Goal: Complete application form: Complete application form

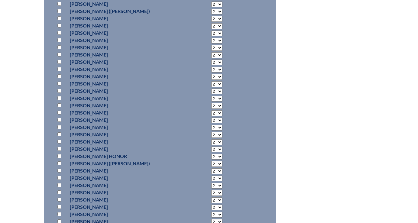
scroll to position [1054, 0]
click at [60, 136] on input "checkbox" at bounding box center [59, 134] width 4 height 4
checkbox input "true"
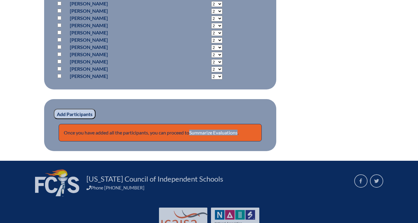
scroll to position [2052, 0]
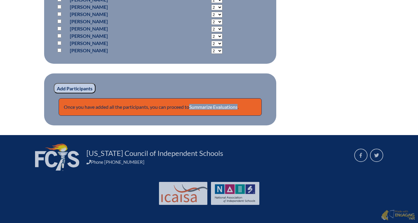
click at [82, 90] on input "Add Participants" at bounding box center [75, 88] width 42 height 10
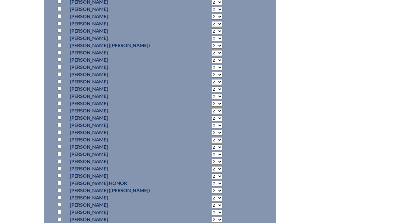
scroll to position [1027, 0]
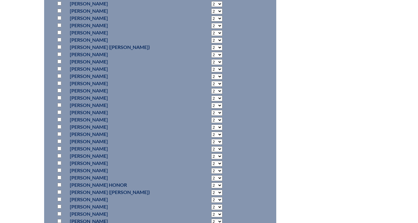
click at [59, 42] on input "checkbox" at bounding box center [59, 40] width 4 height 4
checkbox input "true"
click at [211, 43] on select "2 3 4 5 6 7 8 9 10 11 12 13 14 15 16 17 18 19 20 21 22 23" at bounding box center [216, 41] width 11 height 6
select select "3"
click at [211, 43] on select "2 3 4 5 6 7 8 9 10 11 12 13 14 15 16 17 18 19 20 21 22 23" at bounding box center [216, 41] width 11 height 6
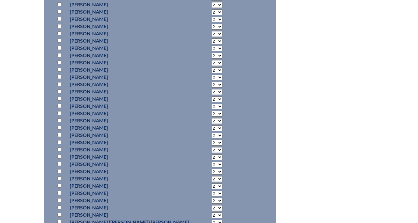
scroll to position [1420, 0]
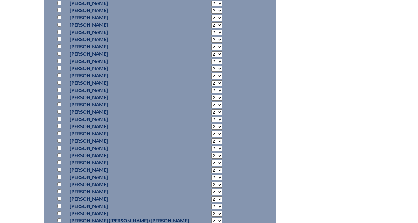
click at [60, 92] on input "checkbox" at bounding box center [59, 90] width 4 height 4
checkbox input "true"
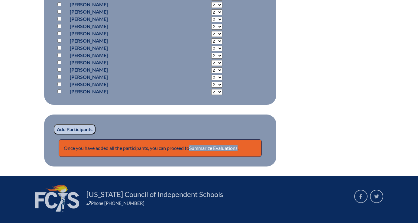
scroll to position [1999, 0]
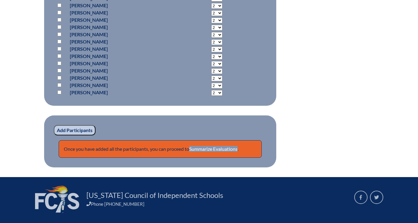
click at [79, 136] on input "Add Participants" at bounding box center [75, 130] width 42 height 10
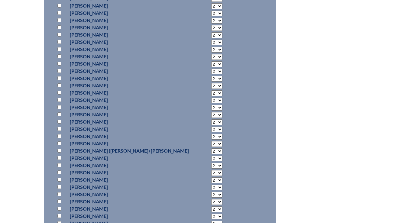
scroll to position [1499, 0]
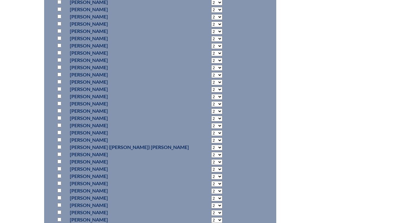
click at [58, 149] on input "checkbox" at bounding box center [59, 147] width 4 height 4
checkbox input "true"
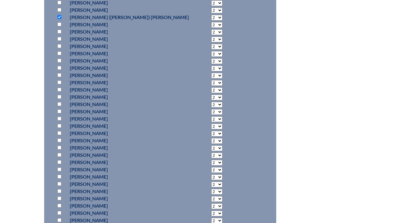
scroll to position [1625, 0]
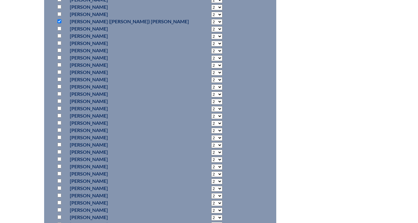
click at [59, 96] on input "checkbox" at bounding box center [59, 94] width 4 height 4
checkbox input "true"
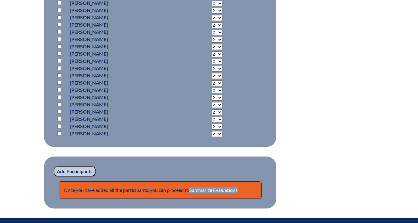
scroll to position [2032, 0]
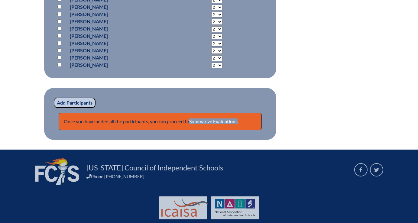
click at [85, 108] on input "Add Participants" at bounding box center [75, 103] width 42 height 10
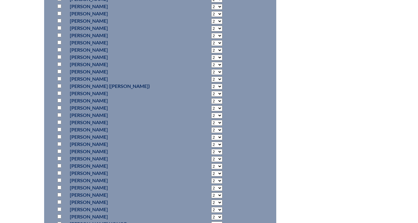
scroll to position [1022, 0]
click at [58, 73] on input "checkbox" at bounding box center [59, 71] width 4 height 4
checkbox input "true"
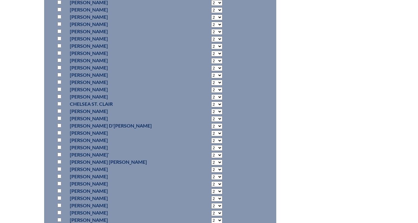
scroll to position [1759, 0]
click at [211, 122] on select "2 3 4 5 6 7 8 9 10 11 12 13 14 15 16 17 18 19 20 21 22 23" at bounding box center [216, 119] width 11 height 6
select select "3"
click at [211, 122] on select "2 3 4 5 6 7 8 9 10 11 12 13 14 15 16 17 18 19 20 21 22 23" at bounding box center [216, 119] width 11 height 6
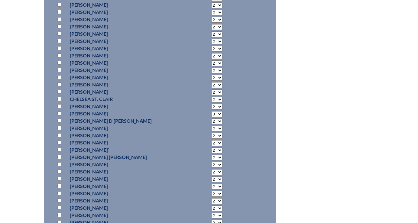
scroll to position [1765, 0]
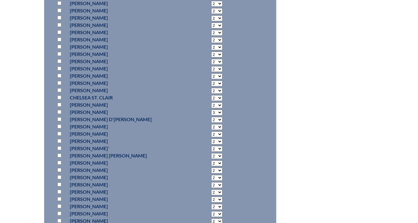
click at [60, 116] on p at bounding box center [60, 112] width 9 height 7
click at [60, 114] on input "checkbox" at bounding box center [59, 112] width 4 height 4
checkbox input "true"
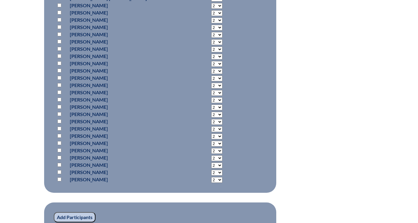
scroll to position [2067, 0]
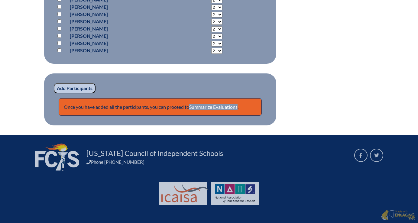
click at [84, 85] on input "Add Participants" at bounding box center [75, 88] width 42 height 10
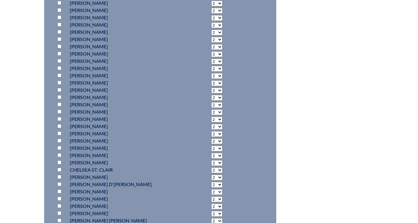
scroll to position [1711, 0]
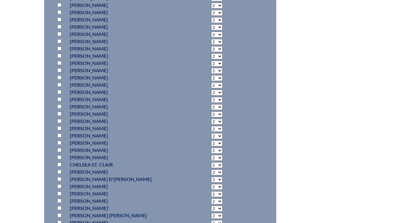
click at [60, 72] on input "checkbox" at bounding box center [59, 70] width 4 height 4
checkbox input "true"
click at [58, 57] on input "checkbox" at bounding box center [59, 56] width 4 height 4
checkbox input "true"
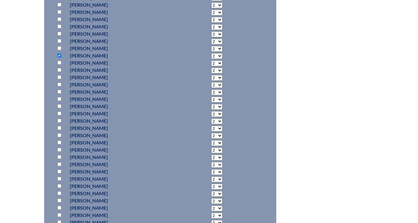
click at [211, 59] on select "2 3 4 5 6 7 8 9 10 11 12 13 14 15 16 17 18 19 20 21 22 23" at bounding box center [216, 56] width 11 height 6
select select "3"
click at [211, 59] on select "2 3 4 5 6 7 8 9 10 11 12 13 14 15 16 17 18 19 20 21 22 23" at bounding box center [216, 56] width 11 height 6
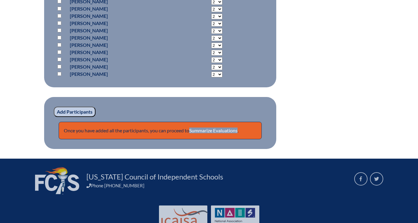
scroll to position [2073, 0]
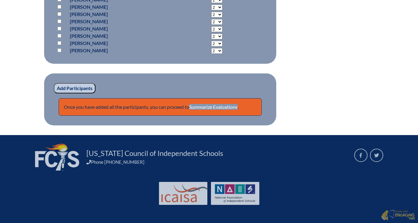
click at [73, 90] on input "Add Participants" at bounding box center [75, 88] width 42 height 10
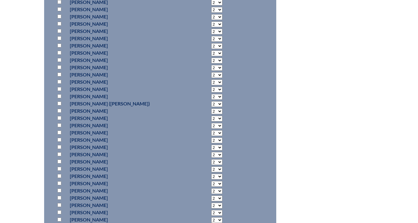
scroll to position [1041, 0]
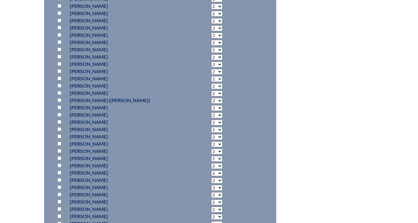
click at [59, 110] on input "checkbox" at bounding box center [59, 108] width 4 height 4
checkbox input "true"
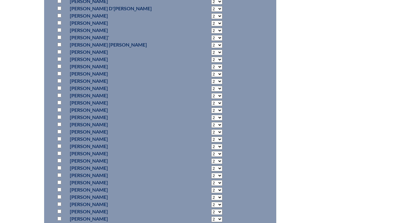
scroll to position [1889, 0]
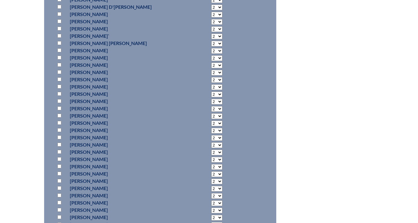
click at [60, 118] on input "checkbox" at bounding box center [59, 116] width 4 height 4
checkbox input "true"
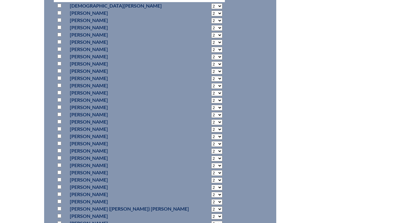
scroll to position [671, 0]
click at [58, 80] on input "checkbox" at bounding box center [59, 78] width 4 height 4
checkbox input "true"
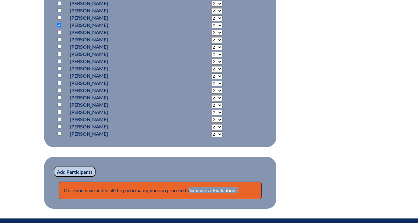
scroll to position [2079, 0]
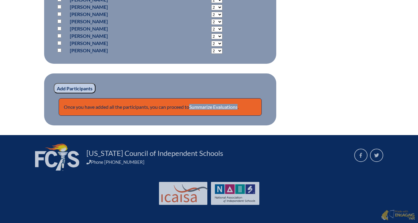
click at [80, 89] on input "Add Participants" at bounding box center [75, 88] width 42 height 10
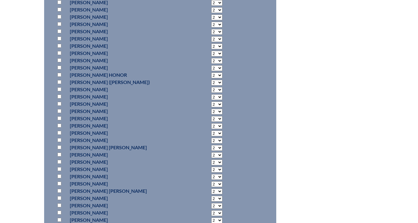
scroll to position [1287, 0]
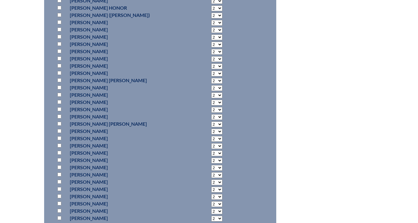
click at [58, 126] on input "checkbox" at bounding box center [59, 124] width 4 height 4
checkbox input "true"
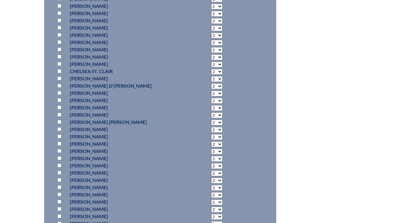
scroll to position [1827, 0]
click at [59, 130] on input "checkbox" at bounding box center [59, 128] width 4 height 4
checkbox input "true"
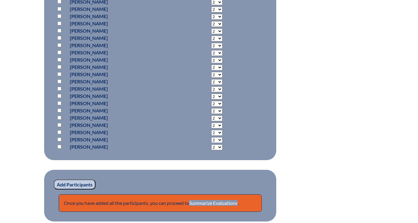
scroll to position [1977, 0]
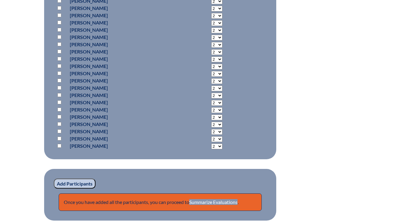
click at [74, 189] on input "Add Participants" at bounding box center [75, 184] width 42 height 10
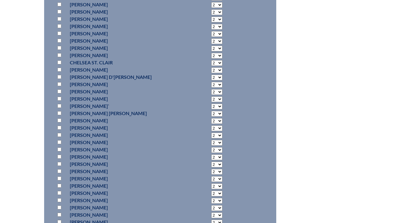
scroll to position [1851, 0]
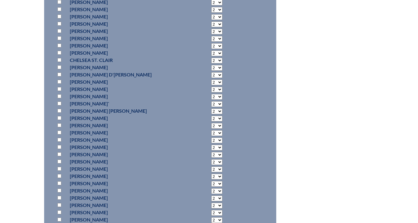
click at [59, 127] on input "checkbox" at bounding box center [59, 125] width 4 height 4
checkbox input "true"
click at [211, 129] on select "2 3 4 5 6 7 8 9 10 11 12 13 14 15 16 17 18 19 20 21 22 23" at bounding box center [216, 126] width 11 height 6
select select "3"
click at [211, 129] on select "2 3 4 5 6 7 8 9 10 11 12 13 14 15 16 17 18 19 20 21 22 23" at bounding box center [216, 126] width 11 height 6
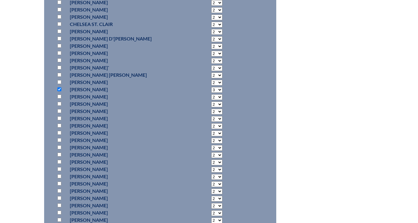
scroll to position [1895, 0]
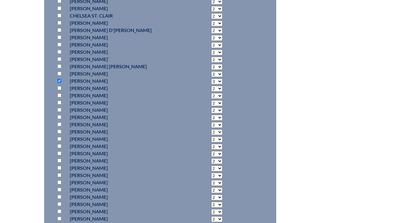
click at [59, 119] on input "checkbox" at bounding box center [59, 117] width 4 height 4
checkbox input "true"
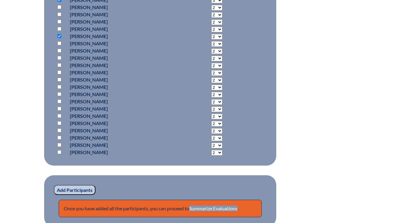
scroll to position [2094, 0]
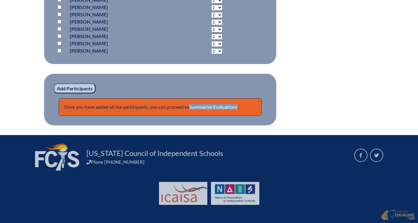
click at [80, 90] on input "Add Participants" at bounding box center [75, 89] width 42 height 10
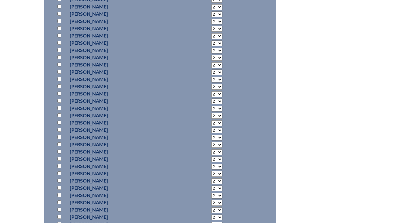
scroll to position [1472, 0]
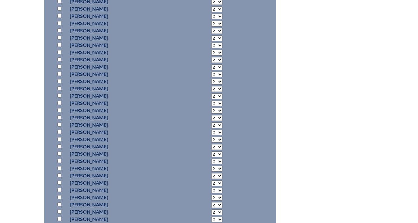
click at [58, 127] on input "checkbox" at bounding box center [59, 125] width 4 height 4
checkbox input "true"
click at [211, 128] on select "2 3 4 5 6 7 8 9 10 11 12 13 14 15 16 17 18 19 20 21 22 23" at bounding box center [216, 126] width 11 height 6
select select "4"
click at [211, 128] on select "2 3 4 5 6 7 8 9 10 11 12 13 14 15 16 17 18 19 20 21 22 23" at bounding box center [216, 126] width 11 height 6
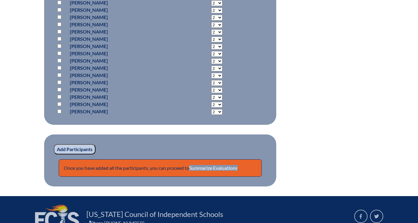
scroll to position [2080, 0]
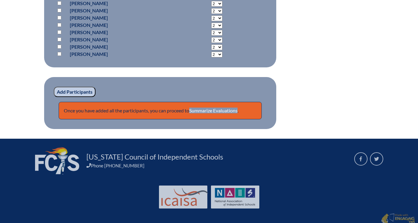
click at [211, 57] on select "2 3 4 5 6 7 8 9 10 11 12 13 14 15 16 17 18 19 20 21 22 23" at bounding box center [216, 55] width 11 height 6
select select "5"
click at [211, 57] on select "2 3 4 5 6 7 8 9 10 11 12 13 14 15 16 17 18 19 20 21 22 23" at bounding box center [216, 55] width 11 height 6
click at [78, 97] on input "Add Participants" at bounding box center [75, 92] width 42 height 10
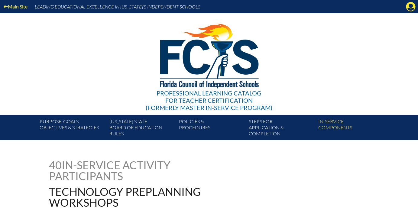
scroll to position [2091, 0]
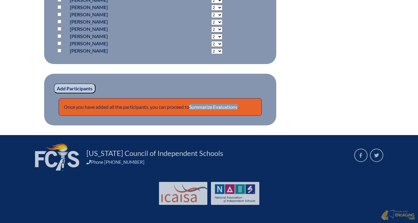
click at [59, 53] on input "checkbox" at bounding box center [59, 51] width 4 height 4
checkbox input "true"
click at [211, 54] on select "2 3 4 5 6 7 8 9 10 11 12 13 14 15 16 17 18 19 20 21 22 23" at bounding box center [216, 51] width 11 height 6
select select "5"
click at [211, 54] on select "2 3 4 5 6 7 8 9 10 11 12 13 14 15 16 17 18 19 20 21 22 23" at bounding box center [216, 51] width 11 height 6
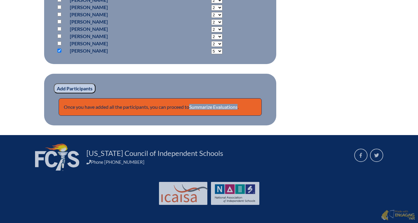
click at [68, 94] on input "Add Participants" at bounding box center [75, 89] width 42 height 10
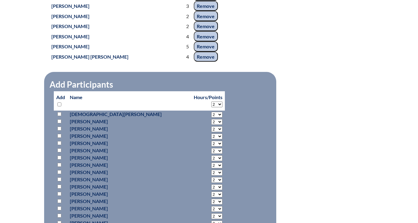
scroll to position [657, 0]
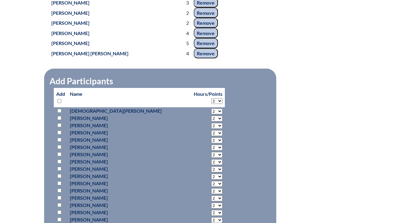
click at [58, 185] on input "checkbox" at bounding box center [59, 184] width 4 height 4
checkbox input "true"
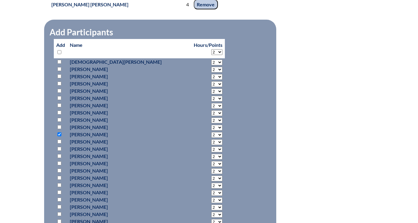
scroll to position [706, 0]
click at [58, 180] on input "checkbox" at bounding box center [59, 178] width 4 height 4
checkbox input "true"
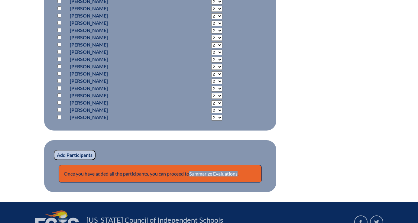
scroll to position [2106, 0]
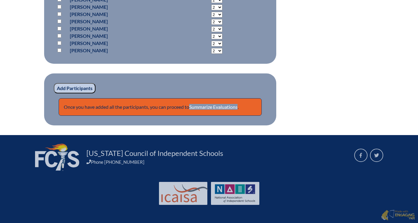
click at [72, 92] on input "Add Participants" at bounding box center [75, 88] width 42 height 10
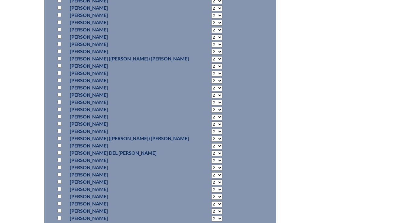
scroll to position [910, 0]
click at [59, 54] on input "checkbox" at bounding box center [59, 52] width 4 height 4
checkbox input "true"
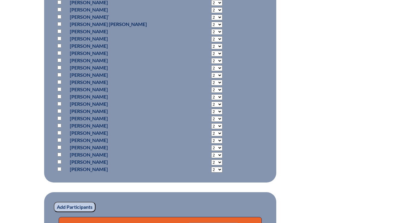
scroll to position [1978, 0]
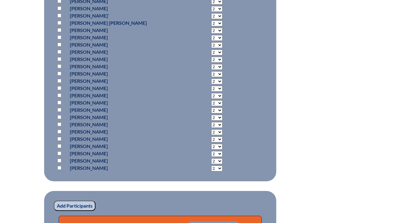
click at [59, 156] on input "checkbox" at bounding box center [59, 154] width 4 height 4
checkbox input "true"
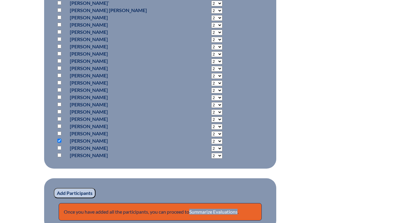
scroll to position [1991, 0]
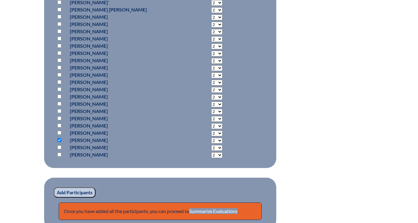
click at [75, 198] on input "Add Participants" at bounding box center [75, 193] width 42 height 10
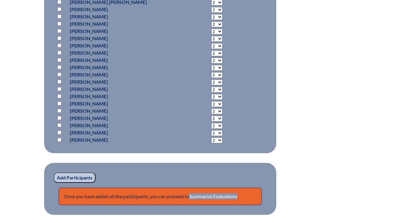
scroll to position [2012, 0]
click at [59, 62] on input "checkbox" at bounding box center [59, 60] width 4 height 4
checkbox input "true"
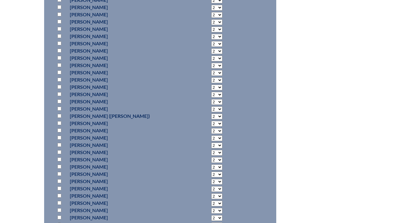
scroll to position [1126, 0]
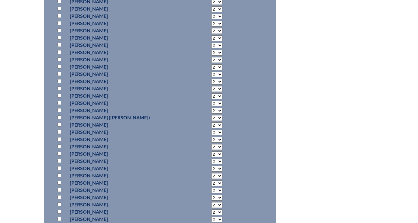
click at [58, 47] on input "checkbox" at bounding box center [59, 45] width 4 height 4
checkbox input "true"
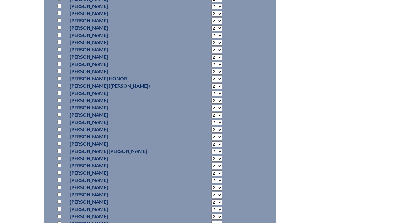
scroll to position [1310, 0]
click at [60, 59] on input "checkbox" at bounding box center [59, 57] width 4 height 4
checkbox input "true"
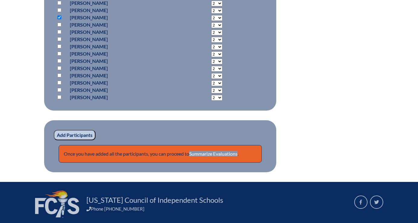
scroll to position [2118, 0]
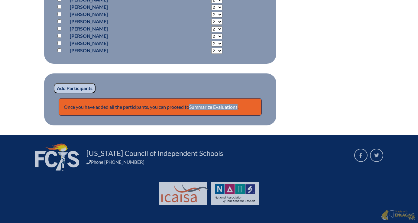
click at [74, 86] on input "Add Participants" at bounding box center [75, 88] width 42 height 10
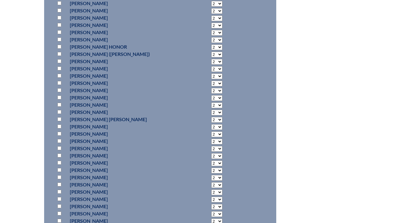
scroll to position [1345, 0]
click at [58, 84] on input "checkbox" at bounding box center [59, 82] width 4 height 4
checkbox input "true"
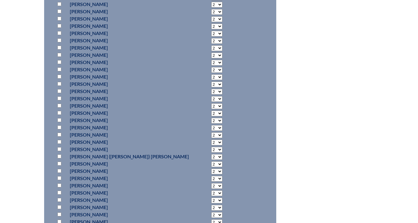
scroll to position [856, 0]
click at [61, 116] on input "checkbox" at bounding box center [59, 114] width 4 height 4
checkbox input "true"
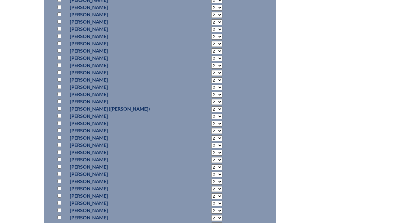
scroll to position [1162, 0]
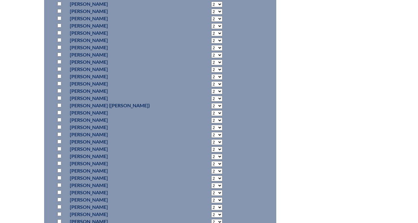
click at [60, 57] on input "checkbox" at bounding box center [59, 55] width 4 height 4
checkbox input "true"
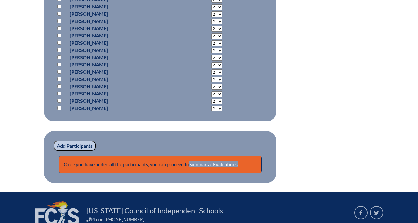
scroll to position [2128, 0]
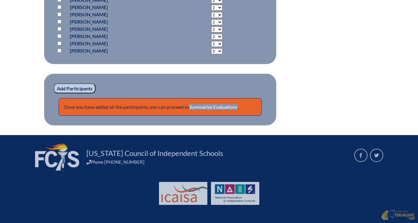
click at [72, 86] on input "Add Participants" at bounding box center [75, 89] width 42 height 10
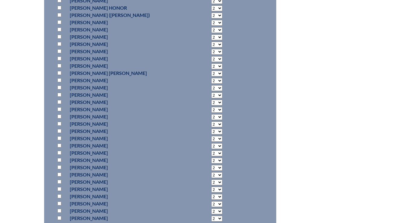
scroll to position [1420, 0]
click at [60, 104] on input "checkbox" at bounding box center [59, 102] width 4 height 4
checkbox input "true"
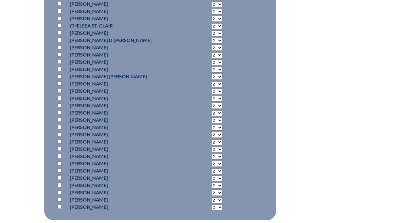
scroll to position [1961, 0]
click at [58, 115] on input "checkbox" at bounding box center [59, 113] width 4 height 4
checkbox input "true"
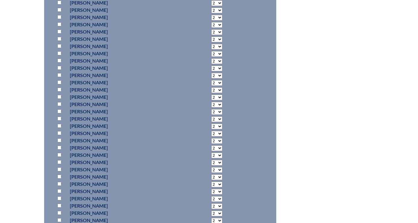
scroll to position [1621, 0]
click at [58, 70] on input "checkbox" at bounding box center [59, 69] width 4 height 4
checkbox input "true"
click at [211, 72] on select "2 3 4 5 6 7 8 9 10 11 12 13 14 15 16 17 18 19 20 21 22 23" at bounding box center [216, 69] width 11 height 6
select select "3"
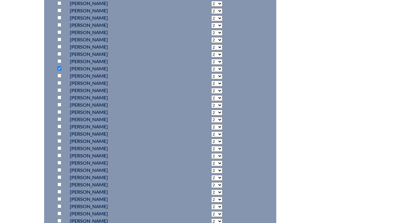
click at [211, 72] on select "2 3 4 5 6 7 8 9 10 11 12 13 14 15 16 17 18 19 20 21 22 23" at bounding box center [216, 69] width 11 height 6
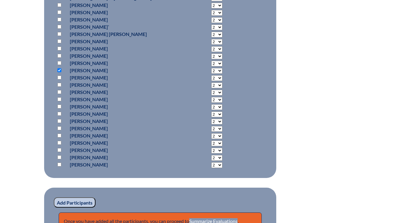
scroll to position [2137, 0]
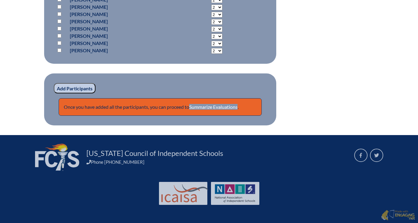
click at [73, 87] on input "Add Participants" at bounding box center [75, 88] width 42 height 10
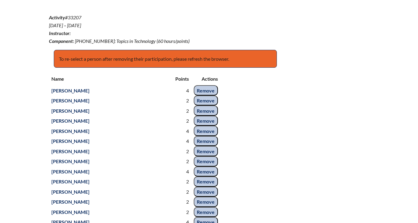
scroll to position [218, 0]
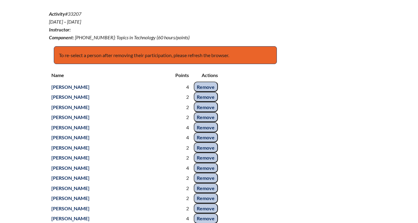
click at [194, 112] on input "Remove" at bounding box center [206, 107] width 24 height 10
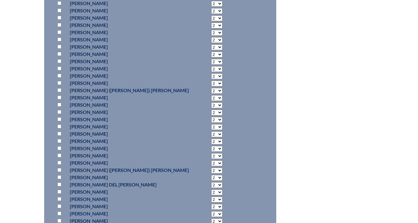
scroll to position [964, 0]
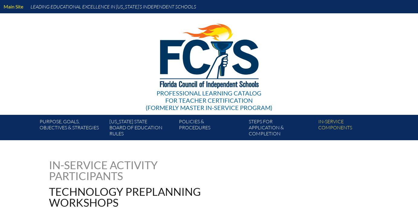
scroll to position [964, 0]
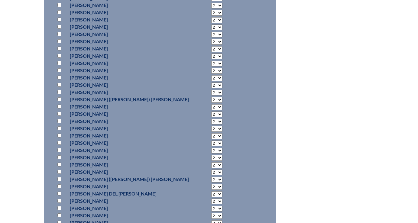
checkbox input "true"
select select "3"
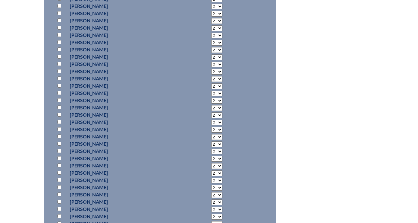
scroll to position [1581, 0]
click at [59, 87] on input "checkbox" at bounding box center [59, 86] width 4 height 4
checkbox input "true"
click at [211, 89] on select "2 3 4 5 6 7 8 9 10 11 12 13 14 15 16 17 18 19 20 21 22 23" at bounding box center [216, 86] width 11 height 6
select select "3"
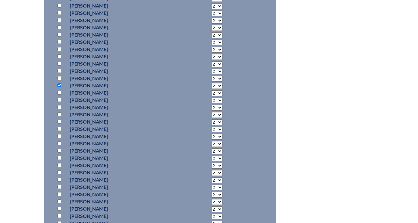
click at [211, 89] on select "2 3 4 5 6 7 8 9 10 11 12 13 14 15 16 17 18 19 20 21 22 23" at bounding box center [216, 86] width 11 height 6
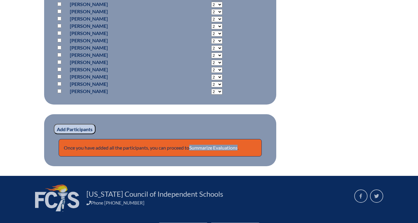
scroll to position [2143, 0]
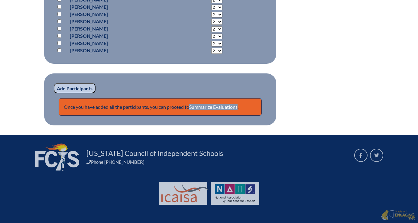
click at [72, 88] on input "Add Participants" at bounding box center [75, 88] width 42 height 10
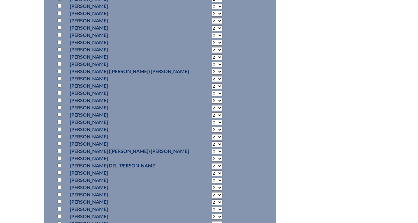
scroll to position [1007, 0]
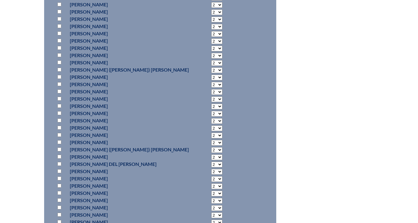
click at [59, 115] on input "checkbox" at bounding box center [59, 113] width 4 height 4
checkbox input "true"
click at [211, 117] on select "2 3 4 5 6 7 8 9 10 11 12 13 14 15 16 17 18 19 20 21 22 23" at bounding box center [216, 114] width 11 height 6
select select "5"
click at [211, 117] on select "2 3 4 5 6 7 8 9 10 11 12 13 14 15 16 17 18 19 20 21 22 23" at bounding box center [216, 114] width 11 height 6
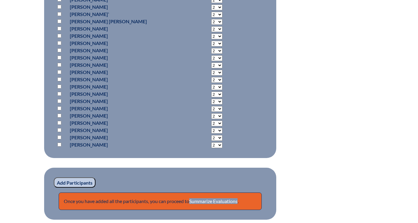
scroll to position [2038, 0]
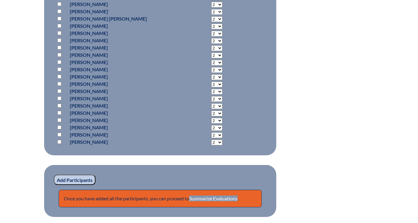
click at [59, 122] on input "checkbox" at bounding box center [59, 120] width 4 height 4
checkbox input "true"
click at [211, 124] on select "2 3 4 5 6 7 8 9 10 11 12 13 14 15 16 17 18 19 20 21 22 23" at bounding box center [216, 121] width 11 height 6
select select "3"
click at [211, 124] on select "2 3 4 5 6 7 8 9 10 11 12 13 14 15 16 17 18 19 20 21 22 23" at bounding box center [216, 121] width 11 height 6
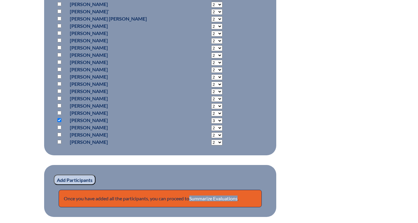
click at [85, 185] on input "Add Participants" at bounding box center [75, 180] width 42 height 10
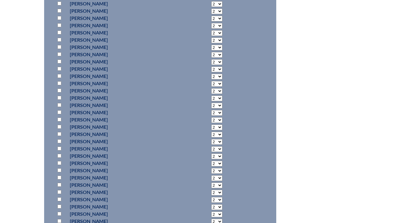
scroll to position [1537, 0]
click at [60, 129] on input "checkbox" at bounding box center [59, 127] width 4 height 4
checkbox input "true"
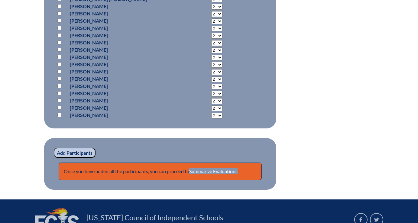
scroll to position [2040, 0]
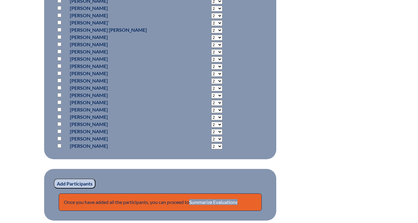
click at [59, 75] on input "checkbox" at bounding box center [59, 73] width 4 height 4
checkbox input "true"
click at [78, 189] on input "Add Participants" at bounding box center [75, 184] width 42 height 10
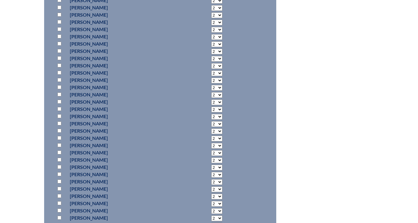
scroll to position [1808, 0]
click at [58, 146] on input "checkbox" at bounding box center [59, 144] width 4 height 4
checkbox input "true"
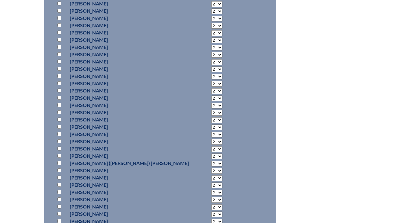
scroll to position [954, 0]
click at [99, 59] on p "[PERSON_NAME]" at bounding box center [129, 54] width 119 height 7
click at [61, 57] on input "checkbox" at bounding box center [59, 55] width 4 height 4
checkbox input "true"
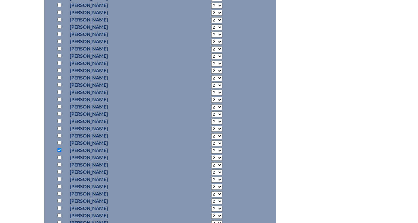
scroll to position [1802, 0]
click at [60, 51] on input "checkbox" at bounding box center [59, 49] width 4 height 4
checkbox input "true"
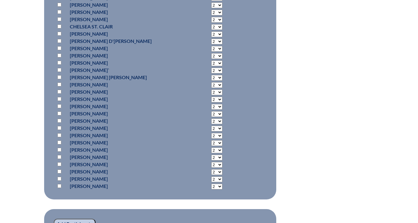
scroll to position [2161, 0]
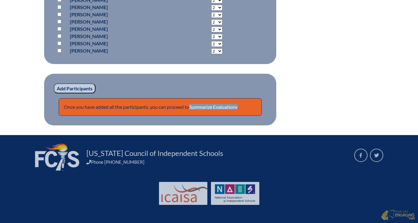
click at [68, 91] on input "Add Participants" at bounding box center [75, 89] width 42 height 10
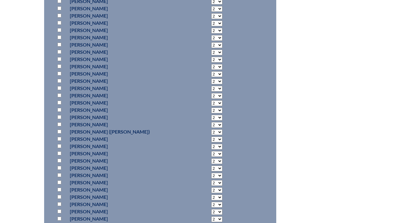
scroll to position [1250, 0]
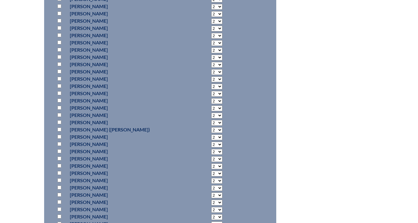
click at [59, 74] on input "checkbox" at bounding box center [59, 72] width 4 height 4
checkbox input "true"
click at [211, 75] on select "2 3 4 5 6 7 8 9 10 11 12 13 14 15 16 17 18 19 20 21 22 23" at bounding box center [216, 72] width 11 height 6
select select "4"
click at [211, 75] on select "2 3 4 5 6 7 8 9 10 11 12 13 14 15 16 17 18 19 20 21 22 23" at bounding box center [216, 72] width 11 height 6
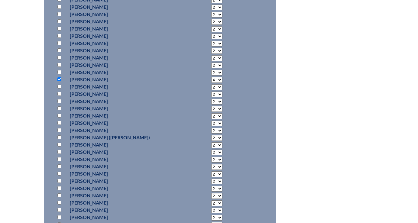
scroll to position [1243, 0]
click at [58, 124] on input "checkbox" at bounding box center [59, 122] width 4 height 4
checkbox input "true"
click at [60, 68] on input "checkbox" at bounding box center [59, 66] width 4 height 4
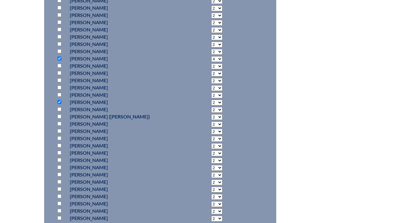
checkbox input "true"
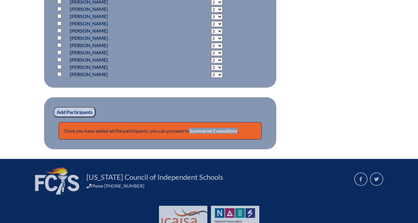
scroll to position [2170, 0]
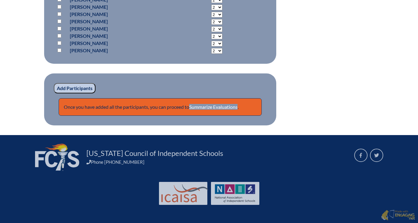
click at [72, 89] on input "Add Participants" at bounding box center [75, 88] width 42 height 10
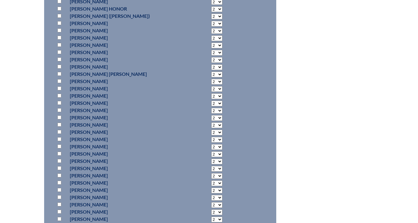
scroll to position [1504, 0]
click at [60, 112] on input "checkbox" at bounding box center [59, 110] width 4 height 4
checkbox input "true"
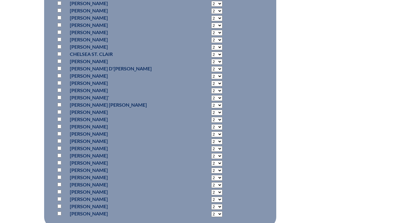
scroll to position [1991, 0]
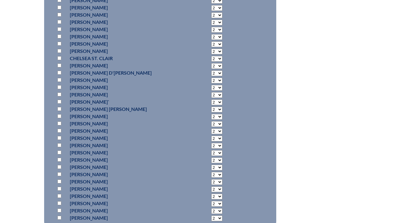
click at [60, 46] on input "checkbox" at bounding box center [59, 44] width 4 height 4
checkbox input "true"
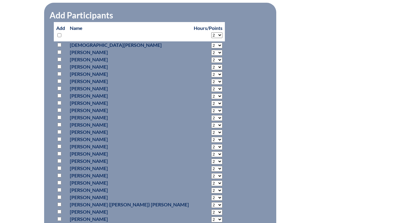
scroll to position [976, 0]
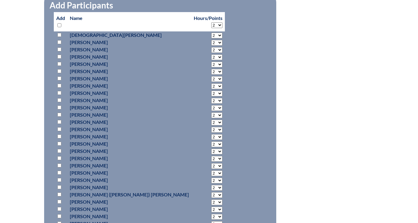
click at [59, 102] on input "checkbox" at bounding box center [59, 100] width 4 height 4
checkbox input "true"
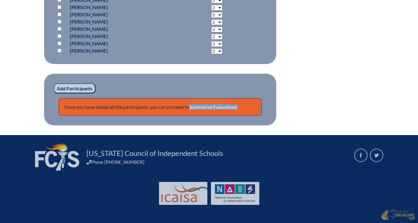
scroll to position [2179, 0]
click at [62, 89] on input "Add Participants" at bounding box center [75, 89] width 42 height 10
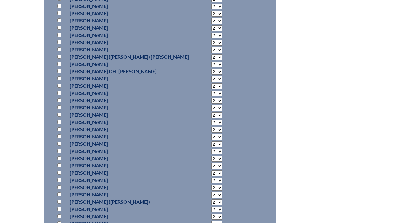
scroll to position [1220, 0]
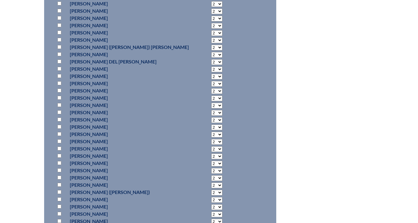
click at [59, 85] on input "checkbox" at bounding box center [59, 83] width 4 height 4
checkbox input "true"
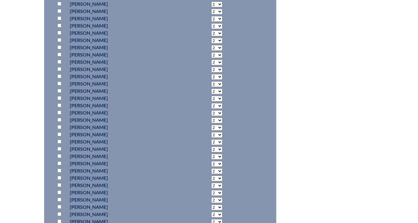
scroll to position [1825, 0]
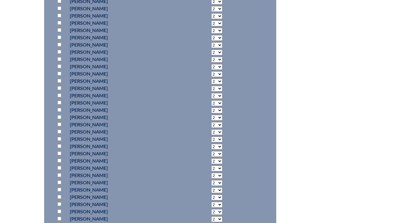
click at [59, 68] on input "checkbox" at bounding box center [59, 66] width 4 height 4
checkbox input "true"
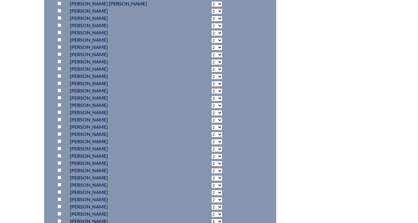
scroll to position [1598, 0]
click at [57, 92] on input "checkbox" at bounding box center [59, 90] width 4 height 4
checkbox input "true"
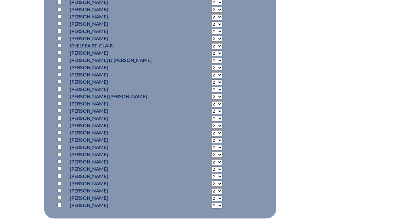
scroll to position [2015, 0]
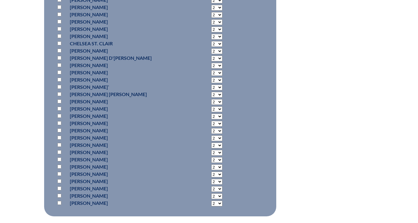
click at [60, 103] on input "checkbox" at bounding box center [59, 102] width 4 height 4
checkbox input "true"
click at [211, 105] on select "2 3 4 5 6 7 8 9 10 11 12 13 14 15 16 17 18 19 20 21 22 23" at bounding box center [216, 102] width 11 height 6
select select "3"
click at [211, 105] on select "2 3 4 5 6 7 8 9 10 11 12 13 14 15 16 17 18 19 20 21 22 23" at bounding box center [216, 102] width 11 height 6
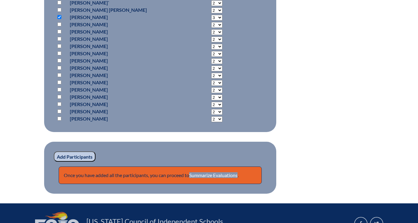
scroll to position [2150, 0]
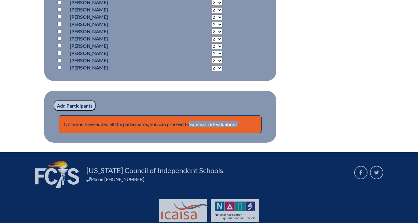
click at [65, 111] on input "Add Participants" at bounding box center [75, 105] width 42 height 10
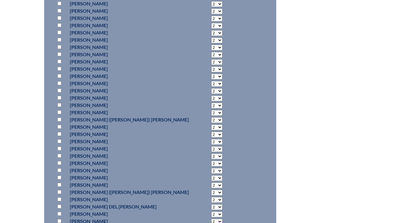
scroll to position [1119, 0]
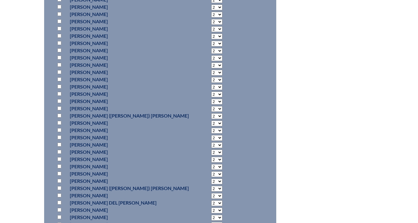
click at [59, 60] on input "checkbox" at bounding box center [59, 58] width 4 height 4
checkbox input "true"
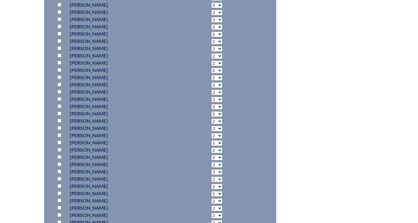
scroll to position [1699, 0]
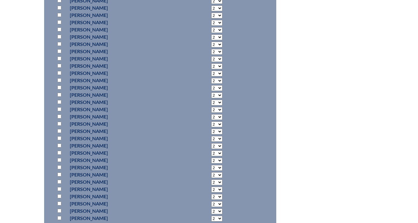
click at [60, 140] on input "checkbox" at bounding box center [59, 138] width 4 height 4
checkbox input "true"
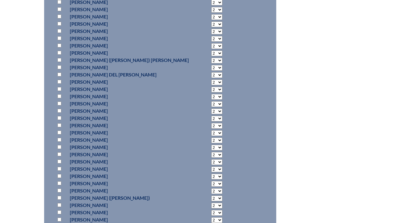
scroll to position [1343, 0]
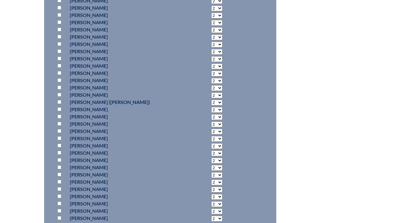
click at [59, 82] on input "checkbox" at bounding box center [59, 80] width 4 height 4
checkbox input "true"
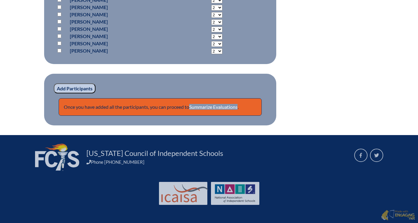
scroll to position [2200, 0]
click at [79, 89] on input "Add Participants" at bounding box center [75, 89] width 42 height 10
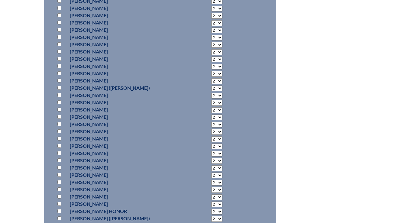
scroll to position [1372, 0]
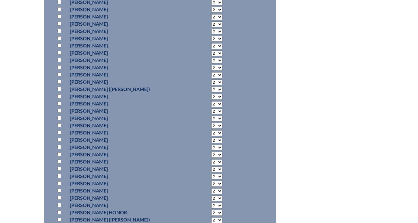
click at [60, 69] on input "checkbox" at bounding box center [59, 67] width 4 height 4
checkbox input "true"
click at [211, 71] on select "2 3 4 5 6 7 8 9 10 11 12 13 14 15 16 17 18 19 20 21 22 23" at bounding box center [216, 68] width 11 height 6
select select "4"
click at [211, 71] on select "2 3 4 5 6 7 8 9 10 11 12 13 14 15 16 17 18 19 20 21 22 23" at bounding box center [216, 68] width 11 height 6
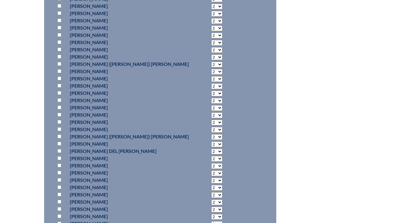
scroll to position [1099, 0]
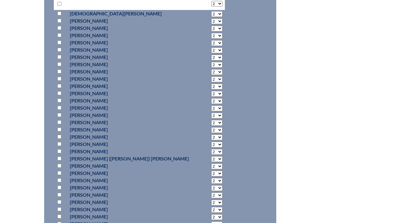
click at [59, 30] on input "checkbox" at bounding box center [59, 28] width 4 height 4
checkbox input "true"
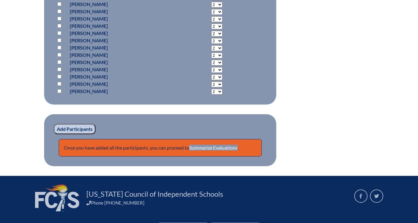
scroll to position [2160, 0]
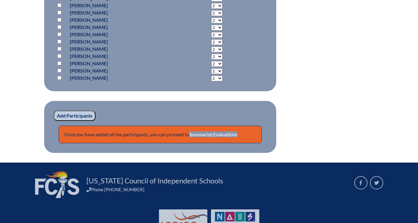
click at [80, 121] on input "Add Participants" at bounding box center [75, 116] width 42 height 10
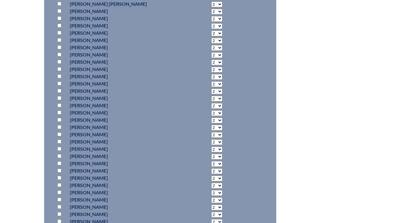
scroll to position [1620, 0]
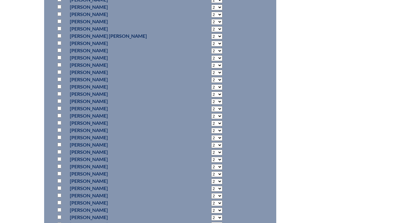
click at [60, 31] on input "checkbox" at bounding box center [59, 29] width 4 height 4
checkbox input "true"
click at [59, 118] on input "checkbox" at bounding box center [59, 116] width 4 height 4
checkbox input "true"
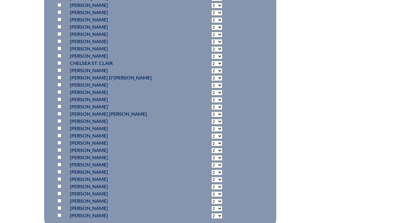
scroll to position [2032, 0]
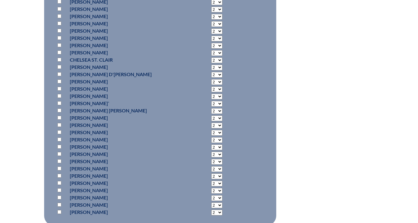
click at [58, 163] on input "checkbox" at bounding box center [59, 161] width 4 height 4
checkbox input "true"
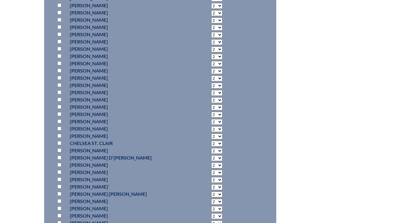
scroll to position [1949, 0]
click at [60, 130] on input "checkbox" at bounding box center [59, 128] width 4 height 4
checkbox input "true"
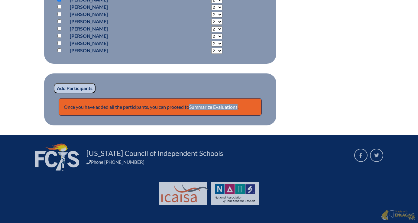
scroll to position [2216, 0]
click at [70, 89] on input "Add Participants" at bounding box center [75, 88] width 42 height 10
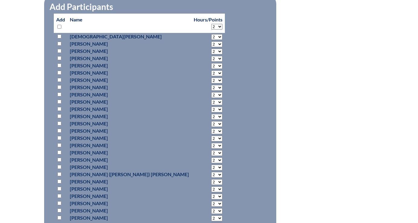
scroll to position [1137, 0]
click at [59, 39] on input "checkbox" at bounding box center [59, 37] width 4 height 4
checkbox input "true"
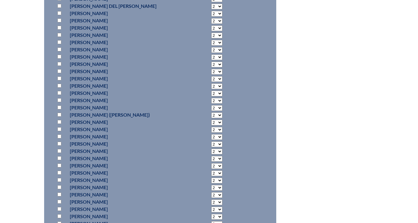
scroll to position [1394, 0]
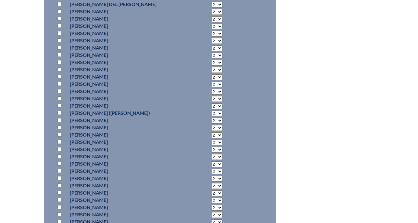
click at [57, 51] on p at bounding box center [60, 47] width 9 height 7
click at [59, 50] on input "checkbox" at bounding box center [59, 48] width 4 height 4
checkbox input "true"
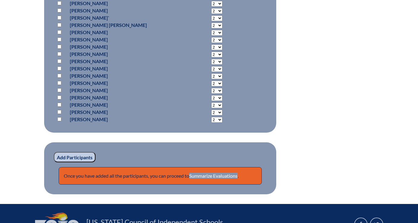
scroll to position [2139, 0]
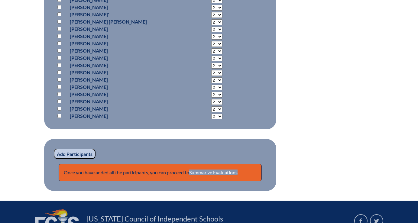
click at [81, 159] on input "Add Participants" at bounding box center [75, 154] width 42 height 10
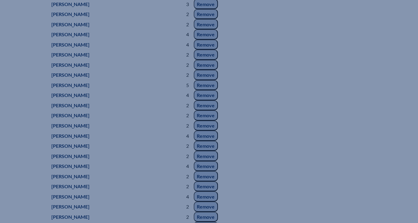
scroll to position [340, 0]
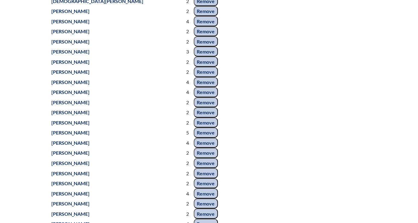
scroll to position [305, 0]
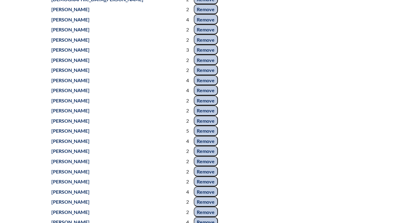
click at [194, 126] on input "Remove" at bounding box center [206, 121] width 24 height 10
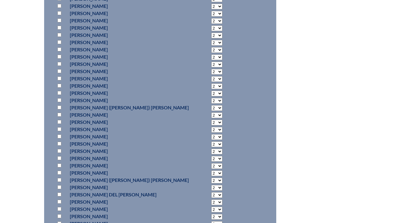
scroll to position [1212, 0]
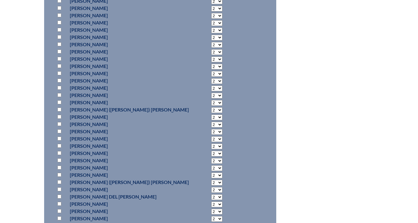
click at [60, 104] on input "checkbox" at bounding box center [59, 102] width 4 height 4
checkbox input "true"
click at [211, 106] on select "2 3 4 5 6 7 8 9 10 11 12 13 14 15 16 17 18 19 20 21 22 23" at bounding box center [216, 103] width 11 height 6
select select "3"
click at [211, 106] on select "2 3 4 5 6 7 8 9 10 11 12 13 14 15 16 17 18 19 20 21 22 23" at bounding box center [216, 103] width 11 height 6
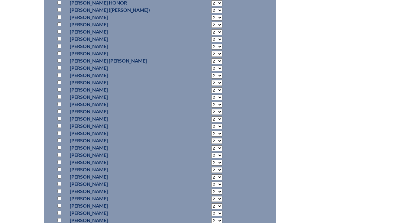
scroll to position [1632, 0]
click at [60, 98] on input "checkbox" at bounding box center [59, 96] width 4 height 4
checkbox input "true"
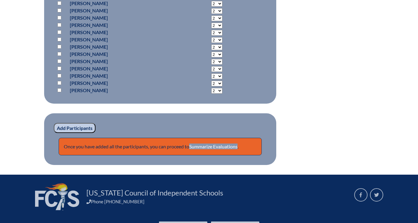
scroll to position [2231, 0]
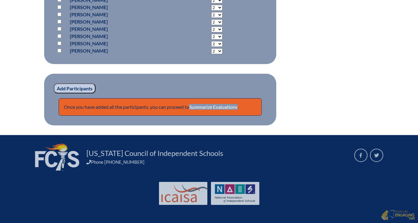
click at [70, 90] on input "Add Participants" at bounding box center [75, 89] width 42 height 10
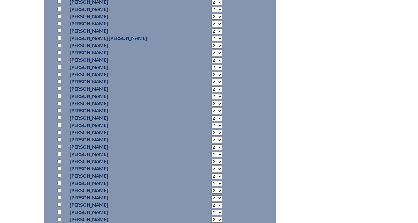
scroll to position [1620, 0]
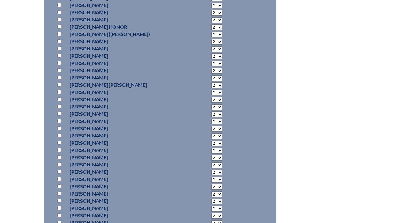
click at [59, 101] on input "checkbox" at bounding box center [59, 99] width 4 height 4
checkbox input "true"
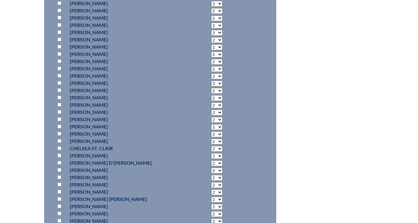
scroll to position [1975, 0]
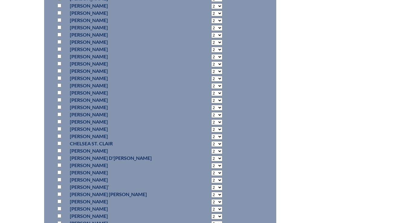
click at [59, 138] on input "checkbox" at bounding box center [59, 136] width 4 height 4
checkbox input "true"
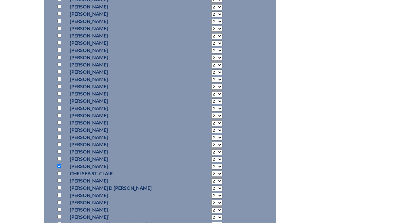
scroll to position [1944, 0]
click at [59, 82] on input "checkbox" at bounding box center [59, 80] width 4 height 4
checkbox input "true"
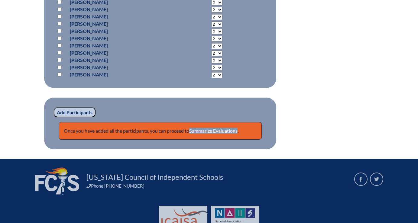
scroll to position [2192, 0]
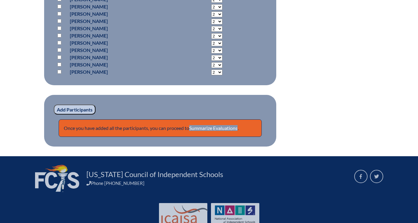
click at [77, 115] on input "Add Participants" at bounding box center [75, 110] width 42 height 10
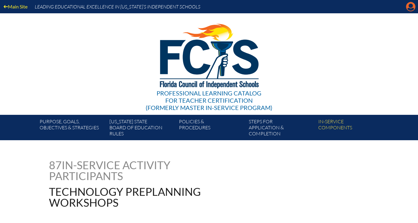
click at [408, 7] on icon at bounding box center [411, 6] width 9 height 9
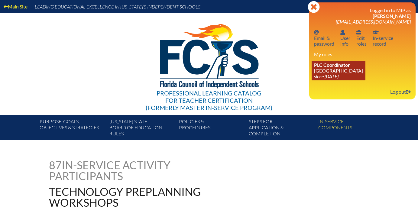
click at [355, 70] on link "PLC Coordinator [GEOGRAPHIC_DATA] since [DATE]" at bounding box center [339, 71] width 54 height 20
